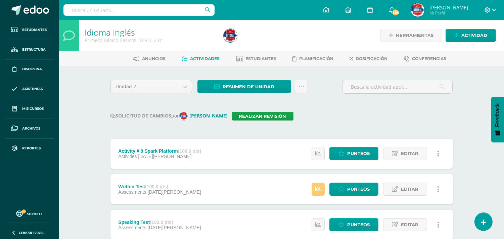
click at [125, 13] on input "text" at bounding box center [138, 9] width 151 height 11
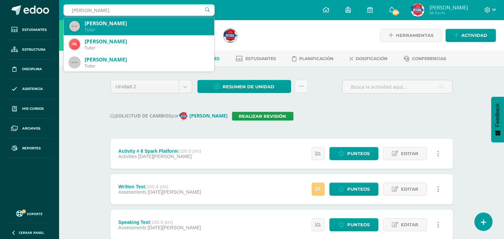
type input "miriam porras"
click at [123, 27] on div "Maestro" at bounding box center [147, 30] width 124 height 6
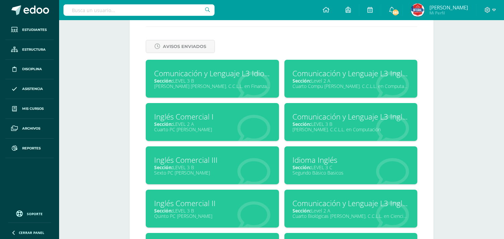
scroll to position [277, 0]
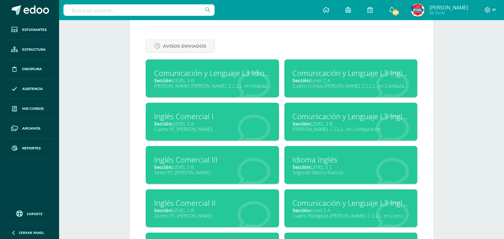
click at [320, 169] on div "Segundo Básico Basicos" at bounding box center [351, 172] width 116 height 6
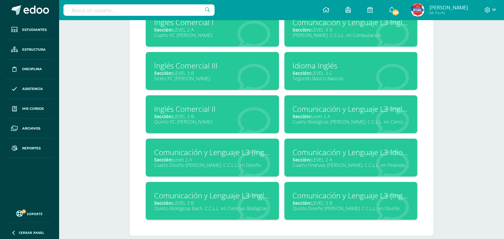
scroll to position [380, 0]
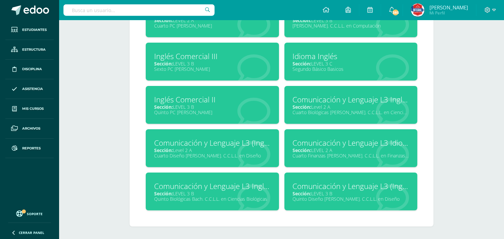
click at [316, 112] on div "Cuarto Biológicas [PERSON_NAME]. C.C.L.L. en Ciencias Biológicas" at bounding box center [351, 112] width 116 height 6
click at [222, 158] on div "Comunicación y Lenguaje L3 (Inglés) Sección: Level 2 A Cuarto Diseño Bach. C.C.…" at bounding box center [212, 148] width 133 height 38
